Goal: Transaction & Acquisition: Book appointment/travel/reservation

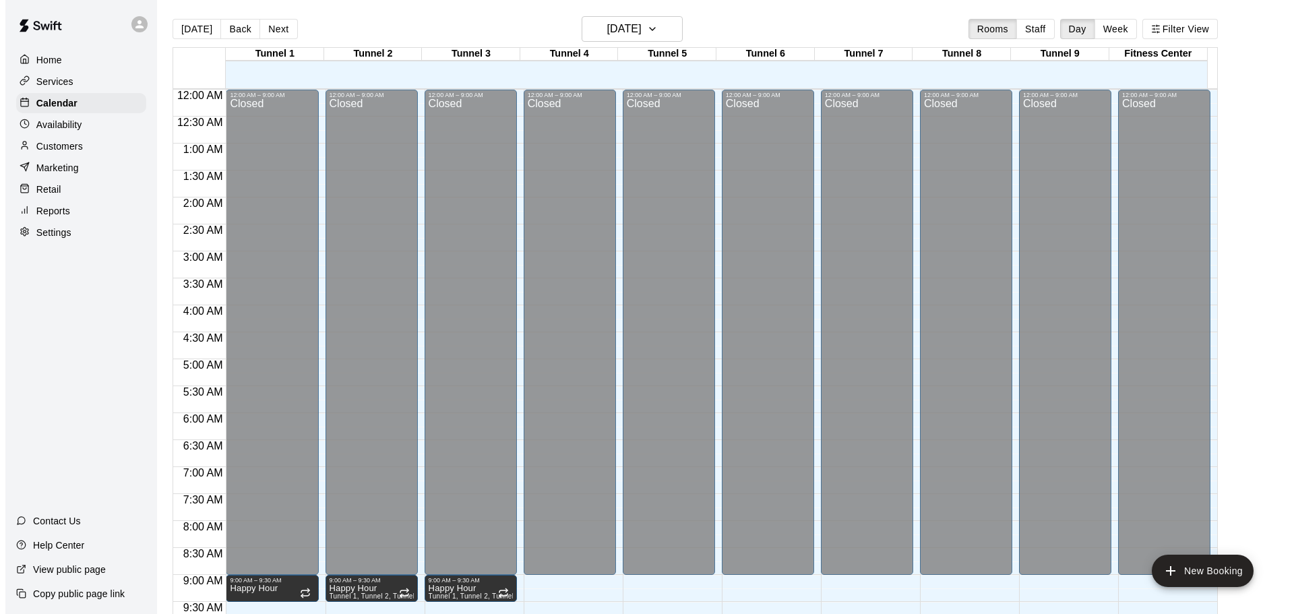
scroll to position [418, 0]
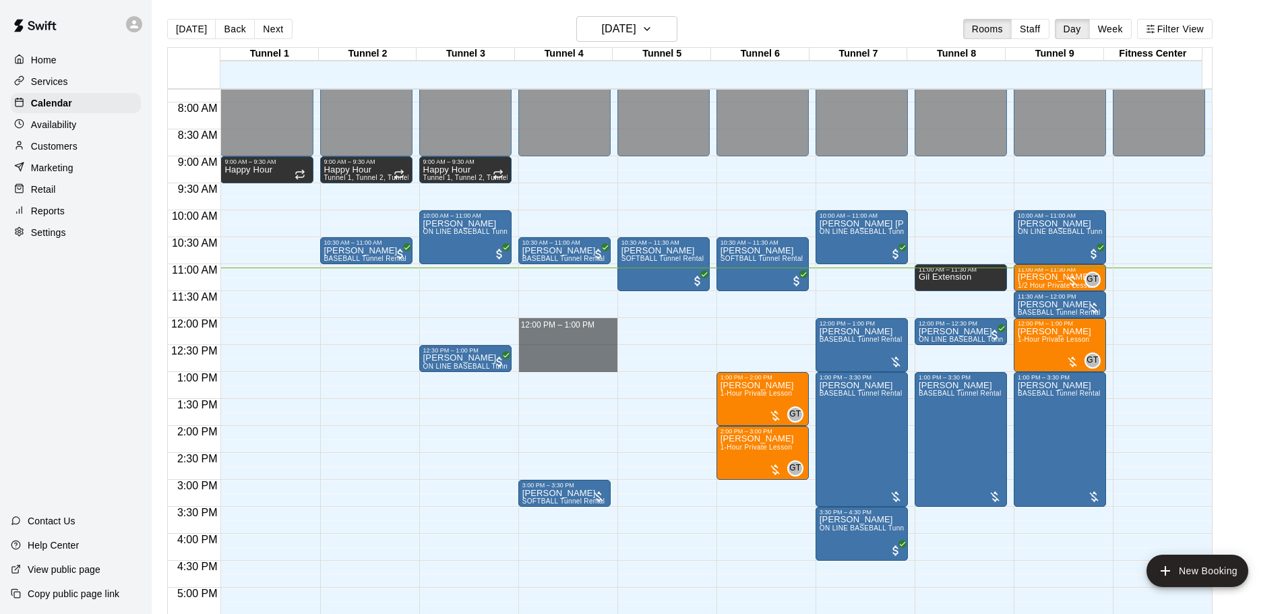
drag, startPoint x: 558, startPoint y: 321, endPoint x: 563, endPoint y: 363, distance: 42.7
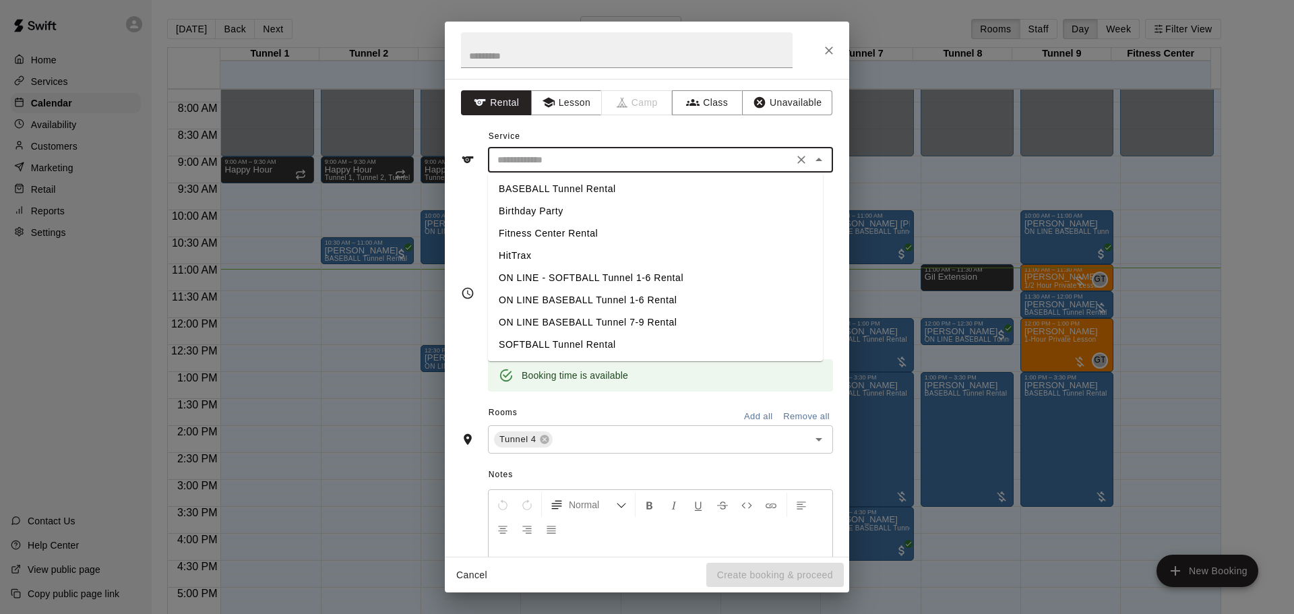
click at [630, 157] on input "text" at bounding box center [640, 160] width 297 height 17
click at [591, 185] on li "BASEBALL Tunnel Rental" at bounding box center [655, 189] width 335 height 22
type input "**********"
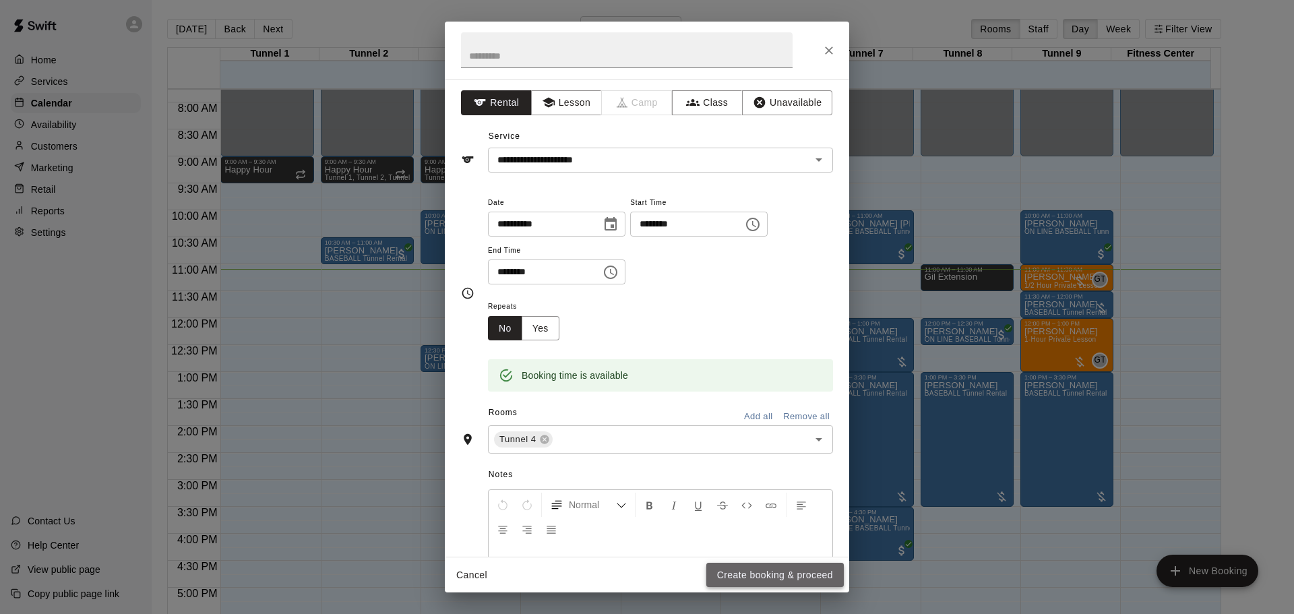
click at [780, 567] on button "Create booking & proceed" at bounding box center [774, 575] width 137 height 25
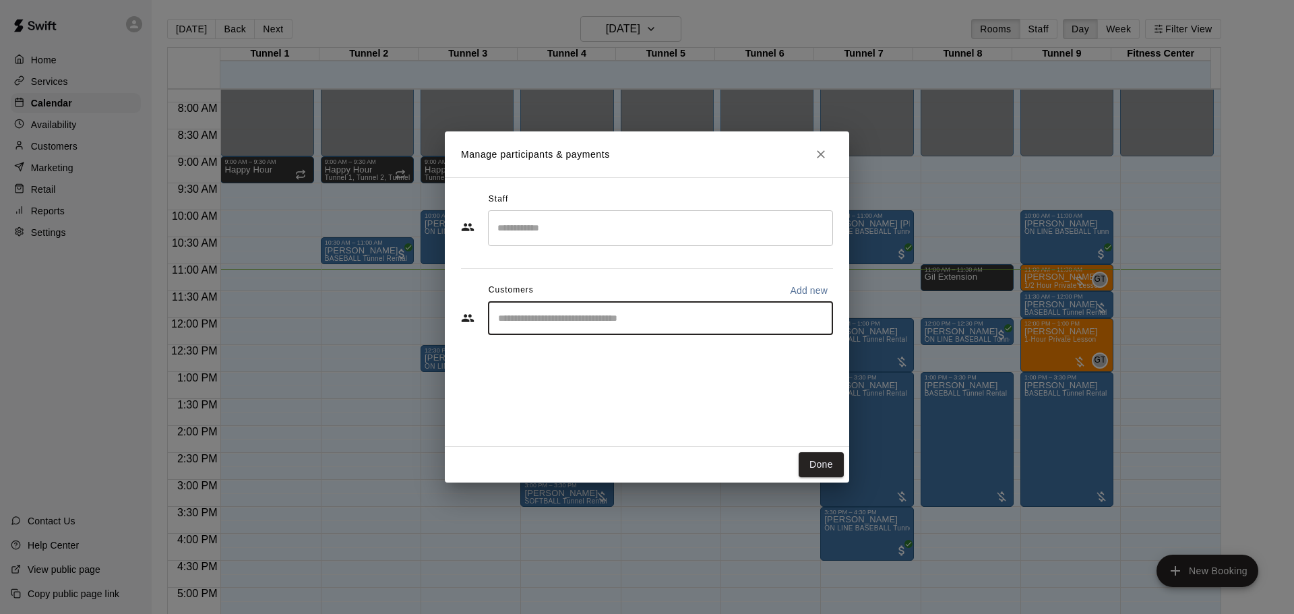
drag, startPoint x: 685, startPoint y: 314, endPoint x: 880, endPoint y: 304, distance: 195.7
click at [690, 311] on div "​" at bounding box center [660, 318] width 345 height 34
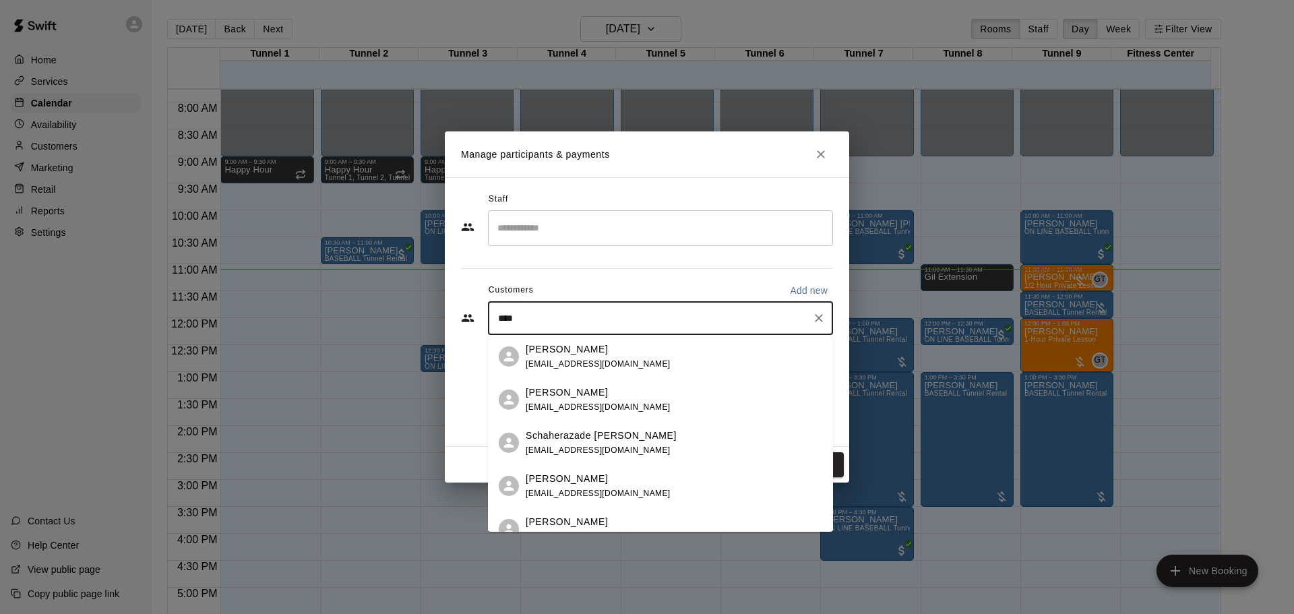
type input "*****"
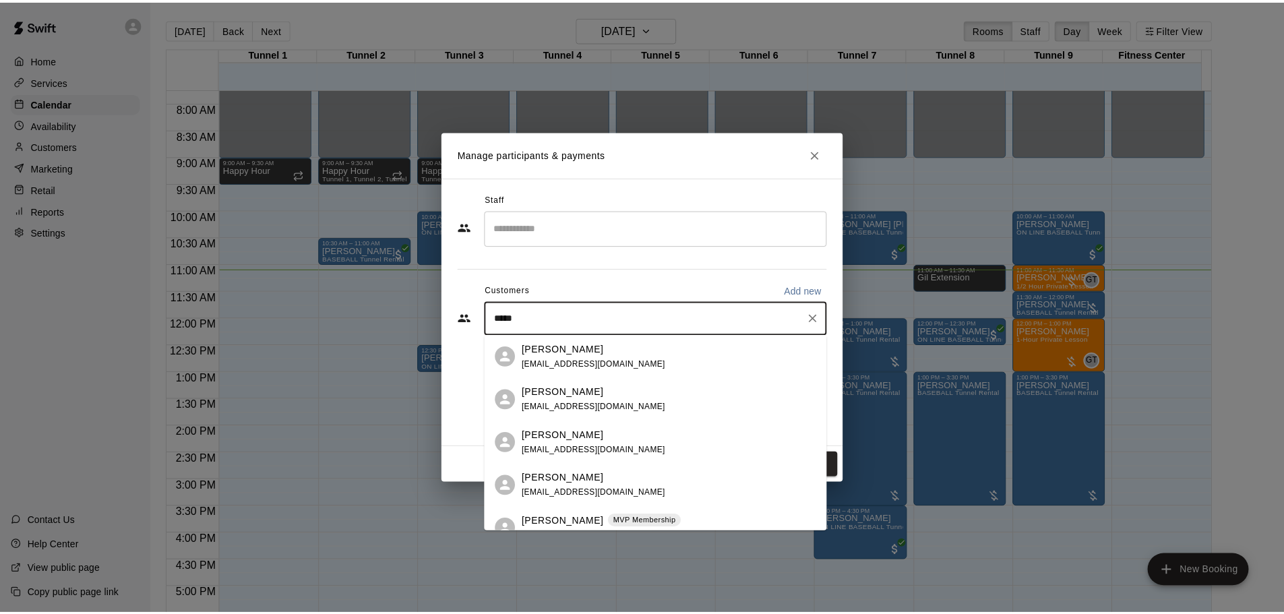
scroll to position [62, 0]
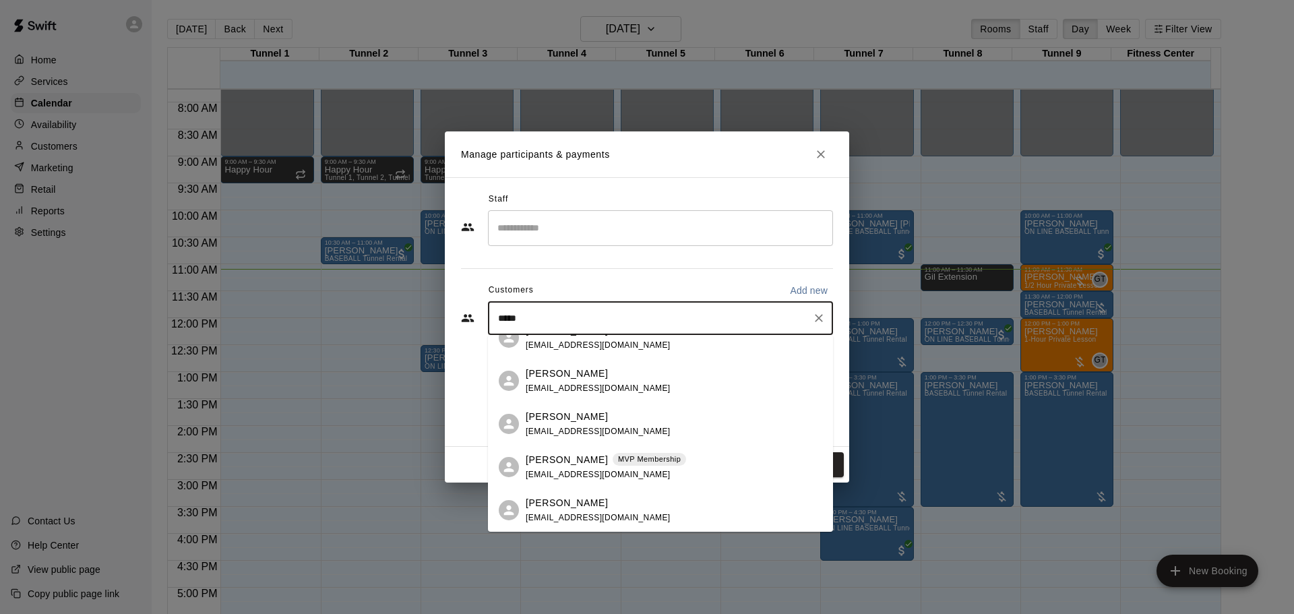
click at [625, 468] on div "[PERSON_NAME] MVP Membership [EMAIL_ADDRESS][DOMAIN_NAME]" at bounding box center [606, 467] width 160 height 29
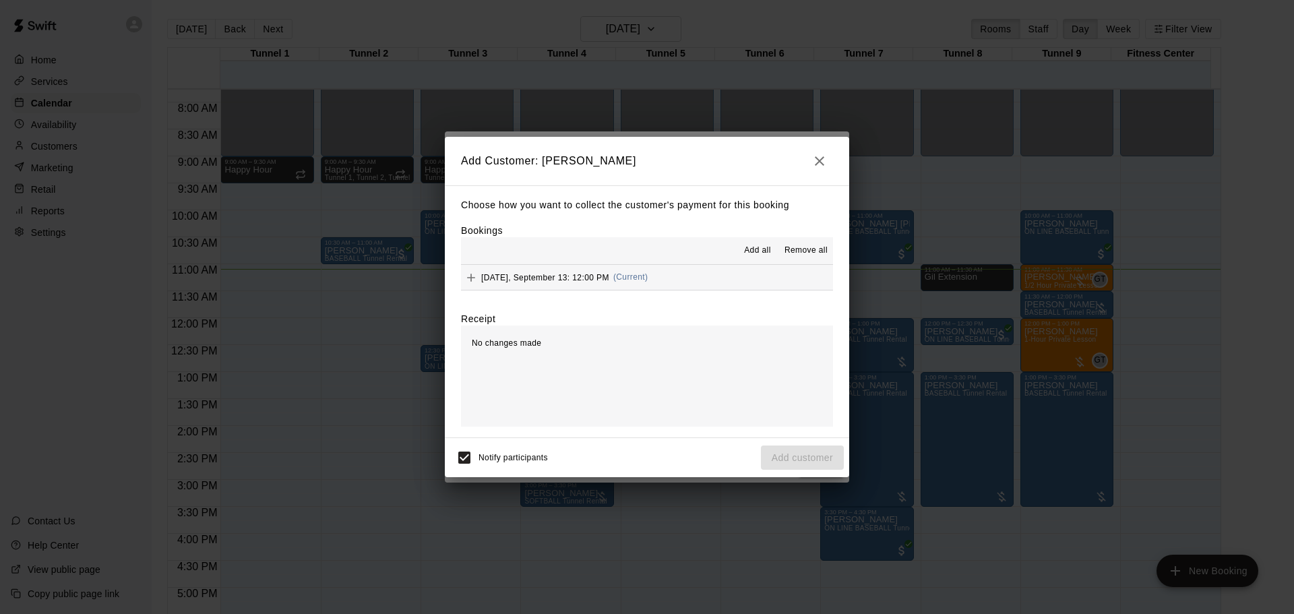
click at [683, 278] on button "[DATE], September 13: 12:00 PM (Current)" at bounding box center [647, 277] width 372 height 25
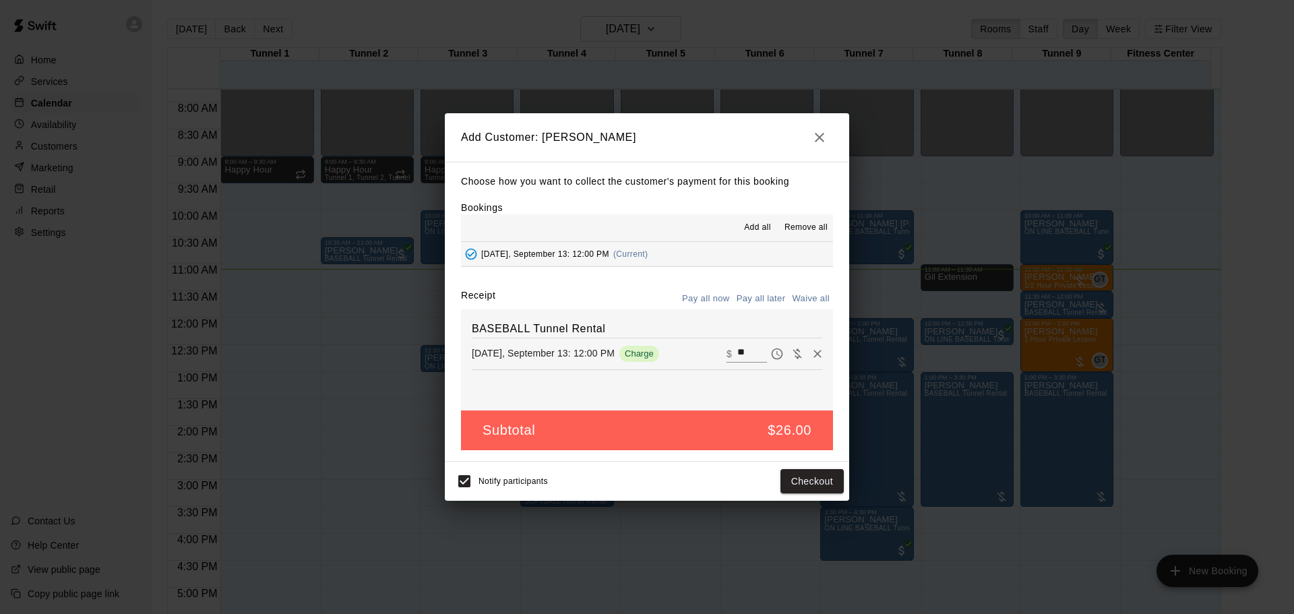
click at [766, 303] on button "Pay all later" at bounding box center [761, 298] width 56 height 21
click at [794, 474] on button "Add customer" at bounding box center [802, 481] width 83 height 25
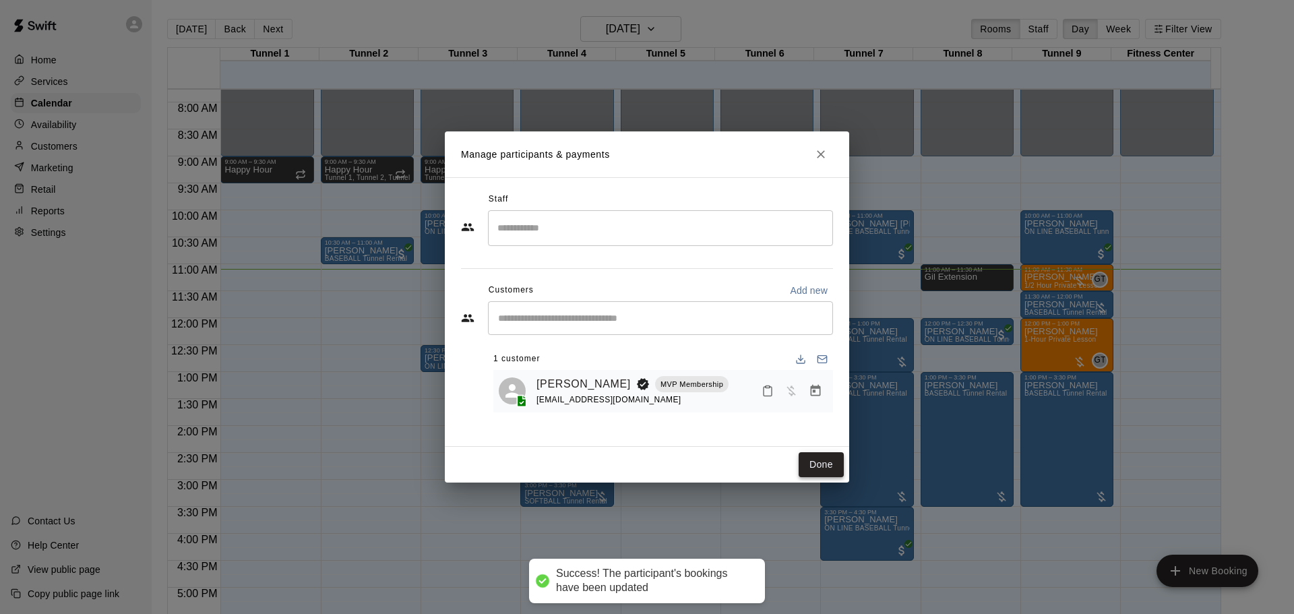
click at [819, 457] on button "Done" at bounding box center [820, 464] width 45 height 25
